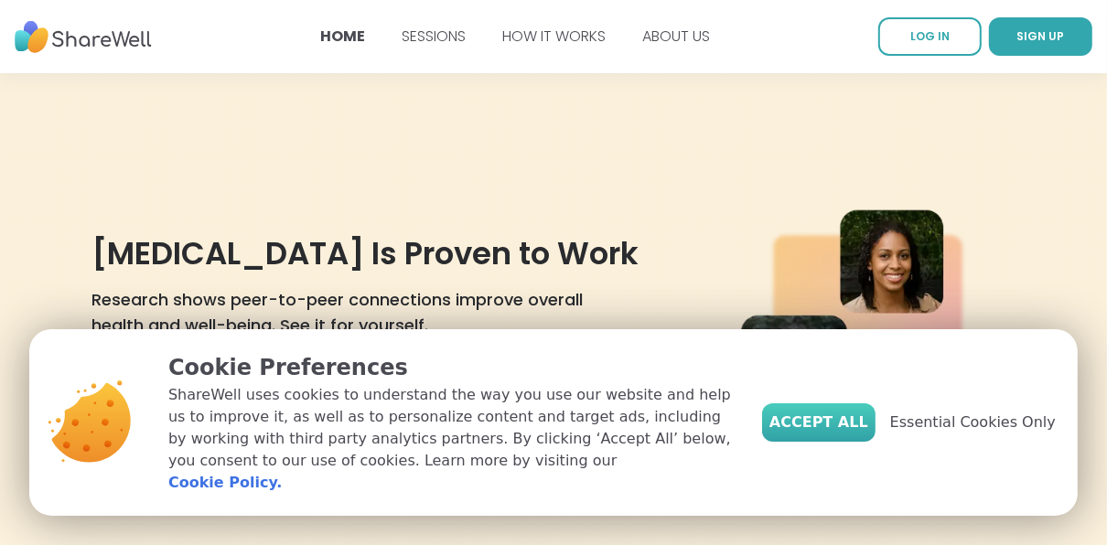
click at [830, 434] on span "Accept All" at bounding box center [818, 423] width 99 height 22
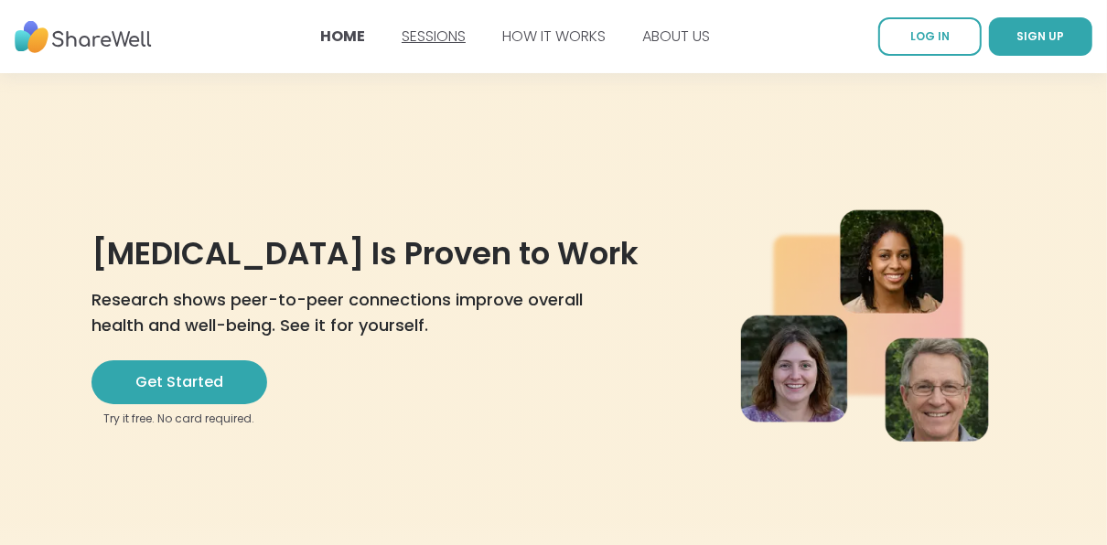
click at [430, 34] on link "SESSIONS" at bounding box center [434, 36] width 64 height 21
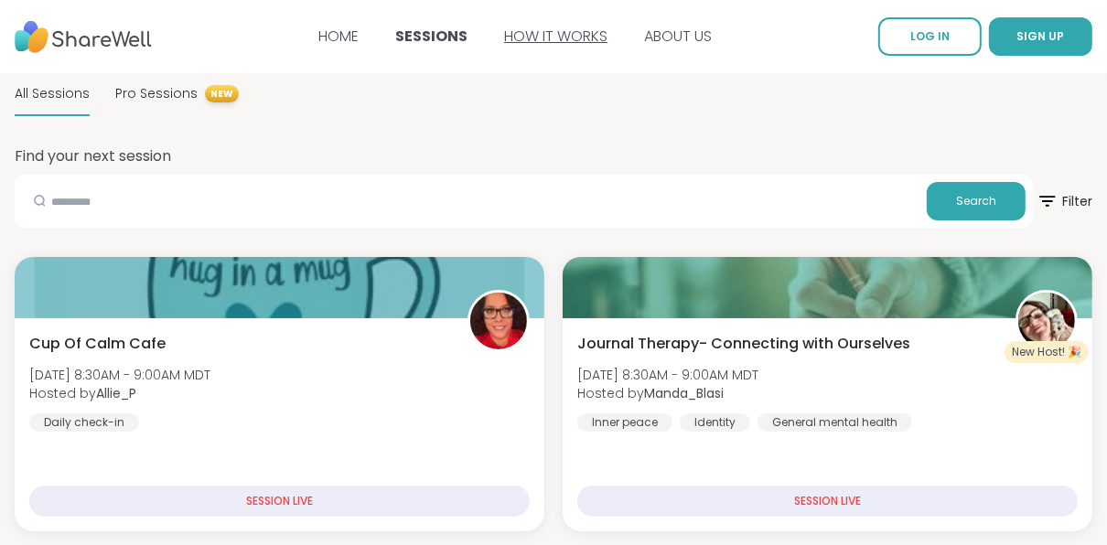
click at [546, 43] on link "HOW IT WORKS" at bounding box center [555, 36] width 103 height 21
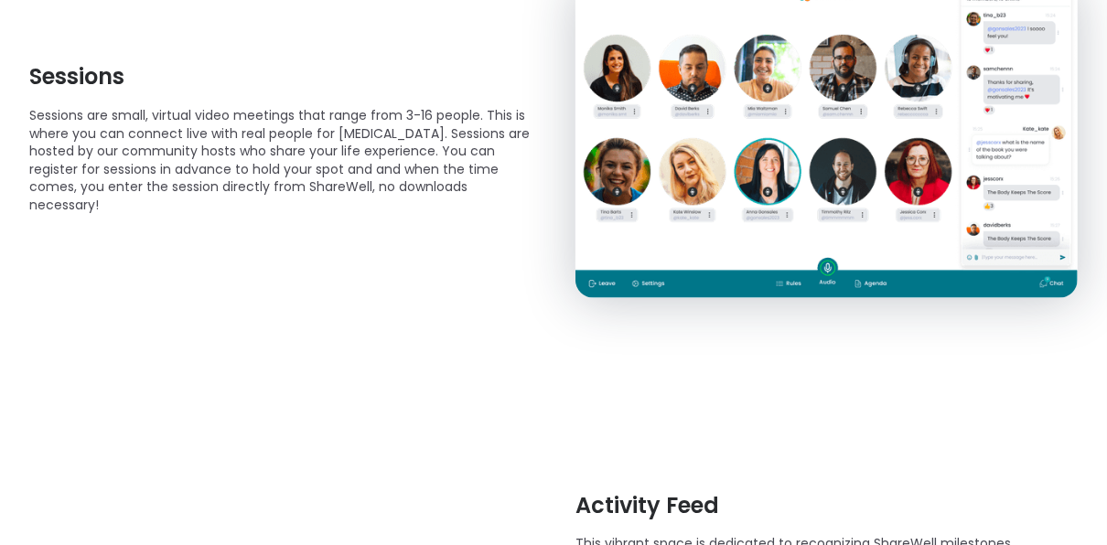
scroll to position [512, 0]
